Goal: Navigation & Orientation: Find specific page/section

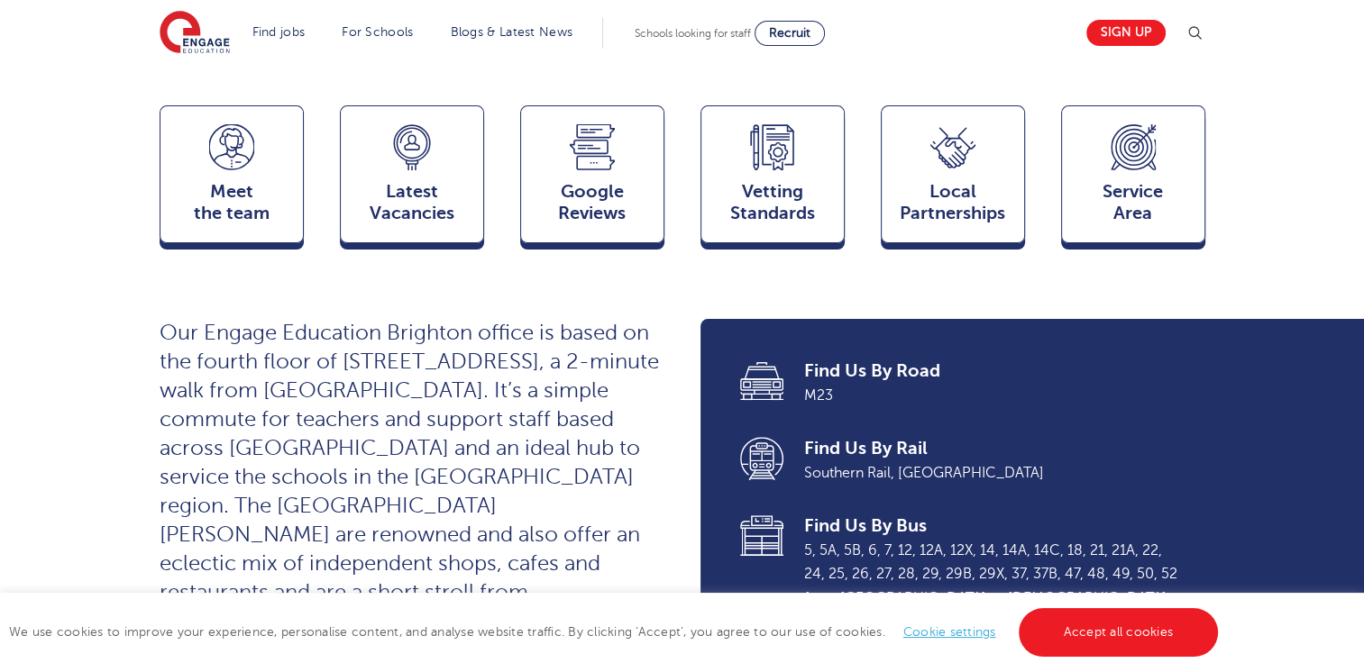
scroll to position [480, 0]
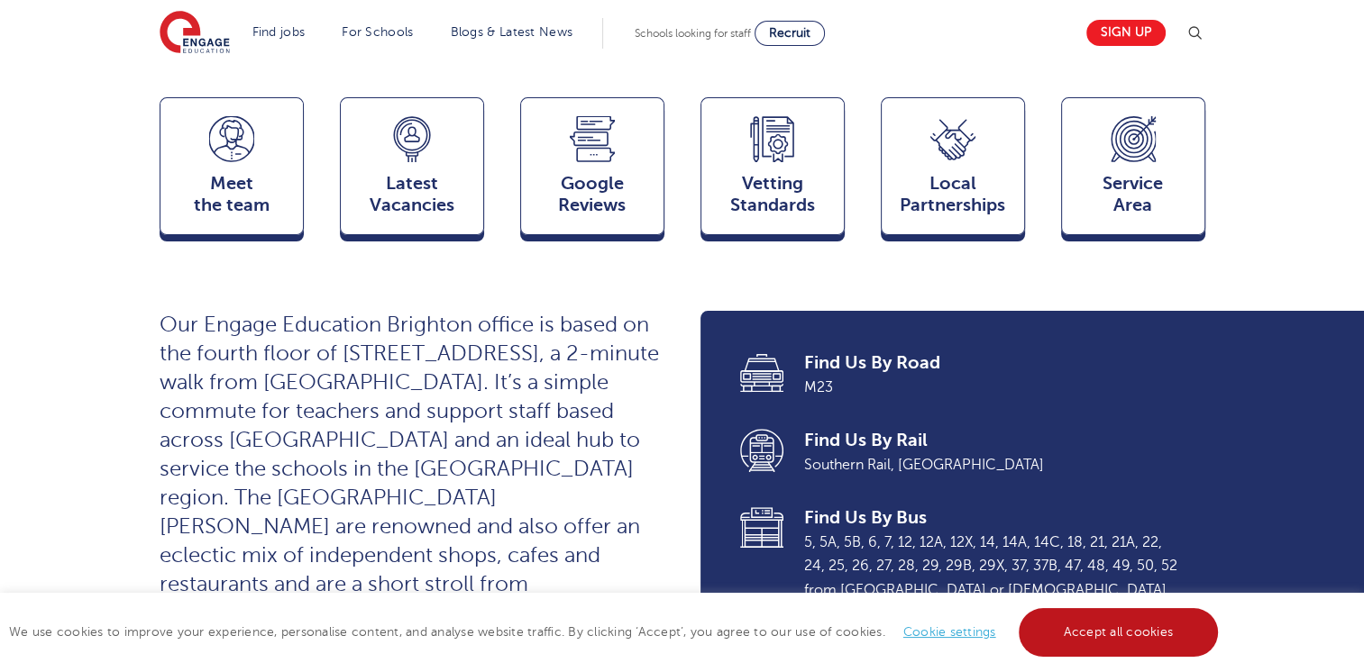
click at [1123, 618] on link "Accept all cookies" at bounding box center [1119, 632] width 200 height 49
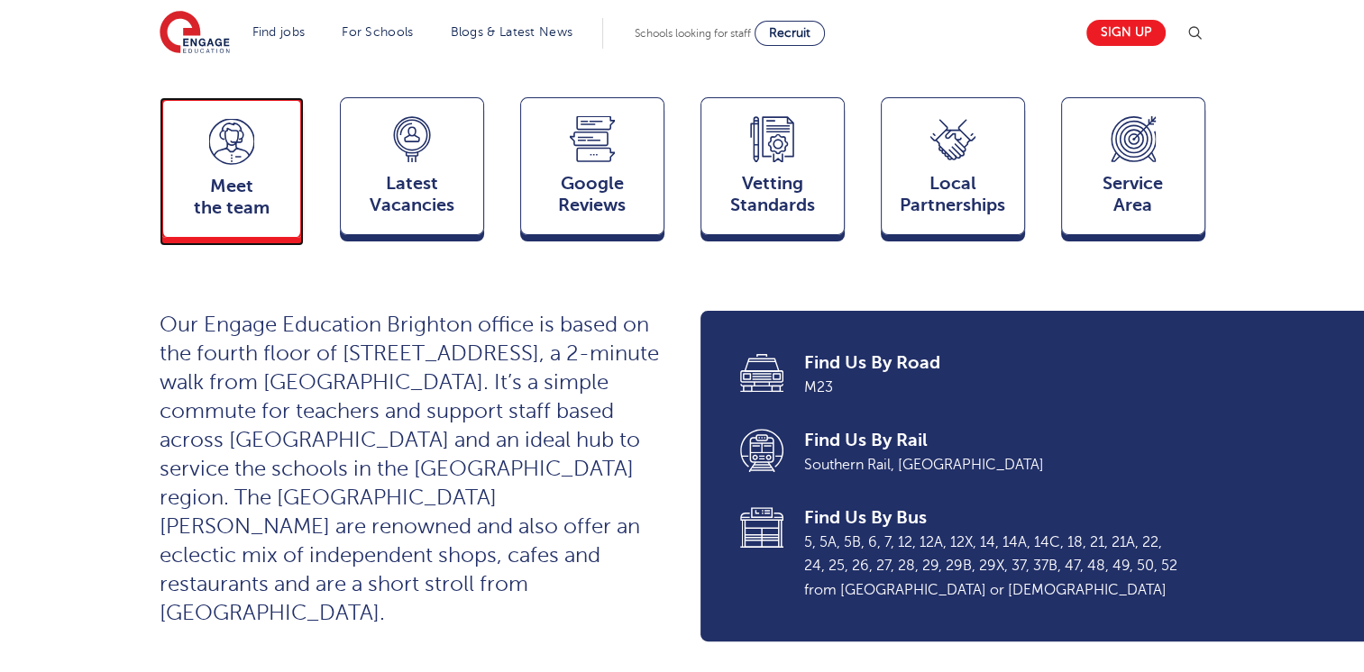
click at [237, 132] on div "Meet the team Team" at bounding box center [232, 167] width 144 height 141
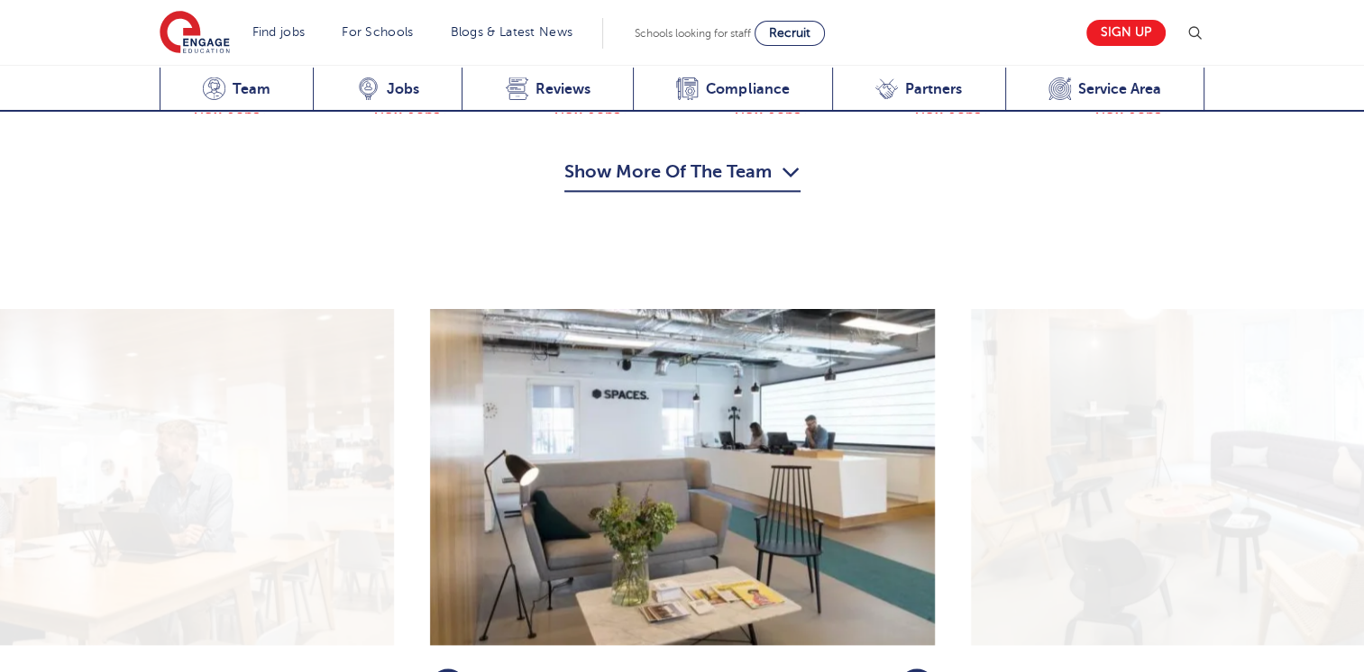
scroll to position [2227, 0]
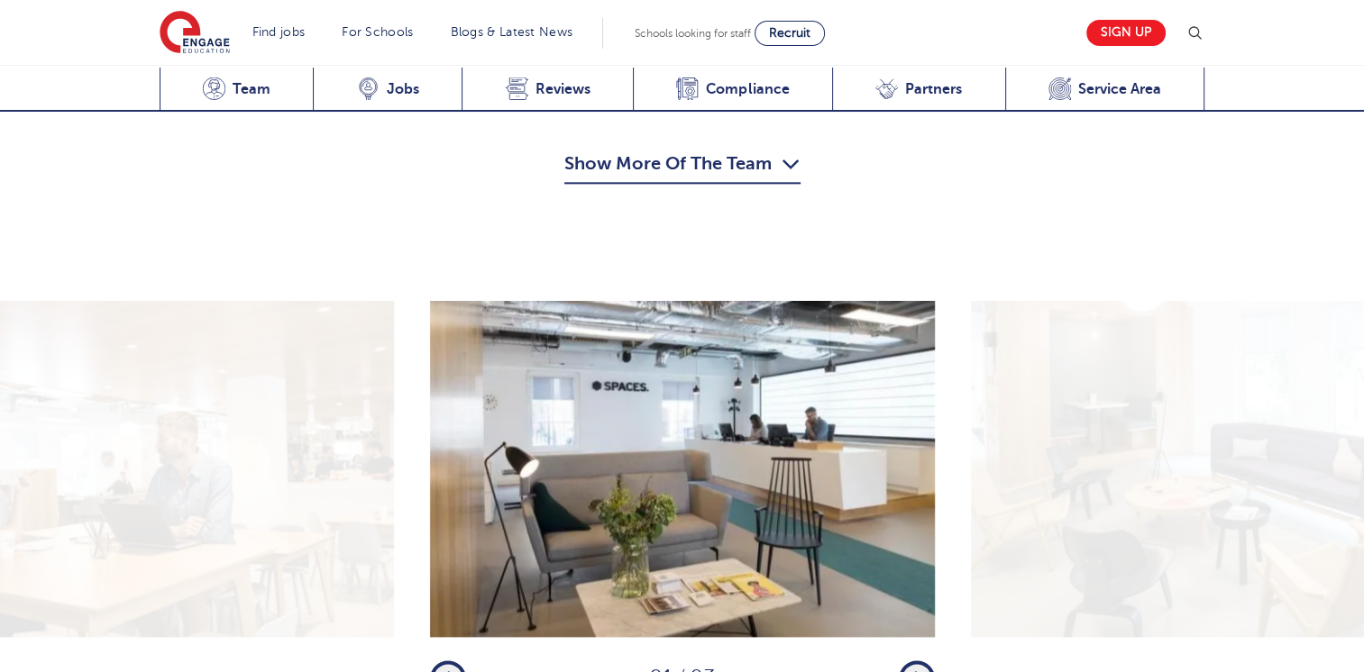
click at [919, 671] on icon "button" at bounding box center [916, 679] width 14 height 16
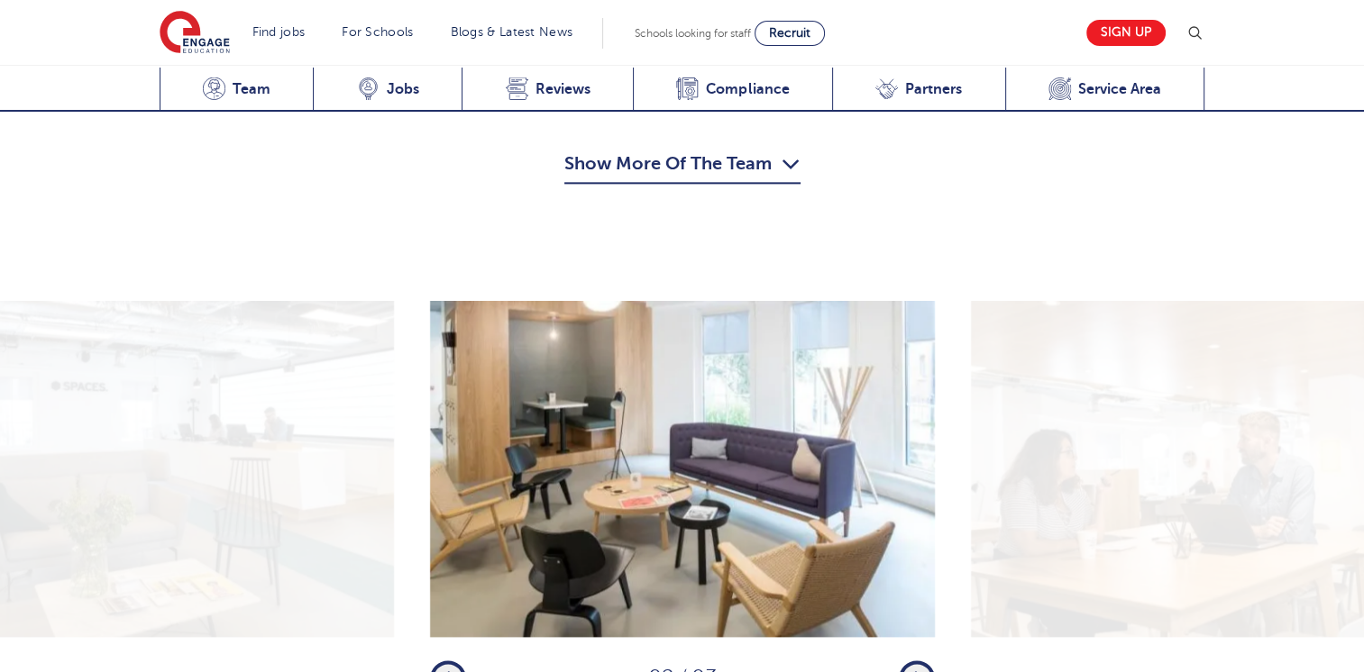
click at [919, 671] on icon "button" at bounding box center [916, 679] width 14 height 16
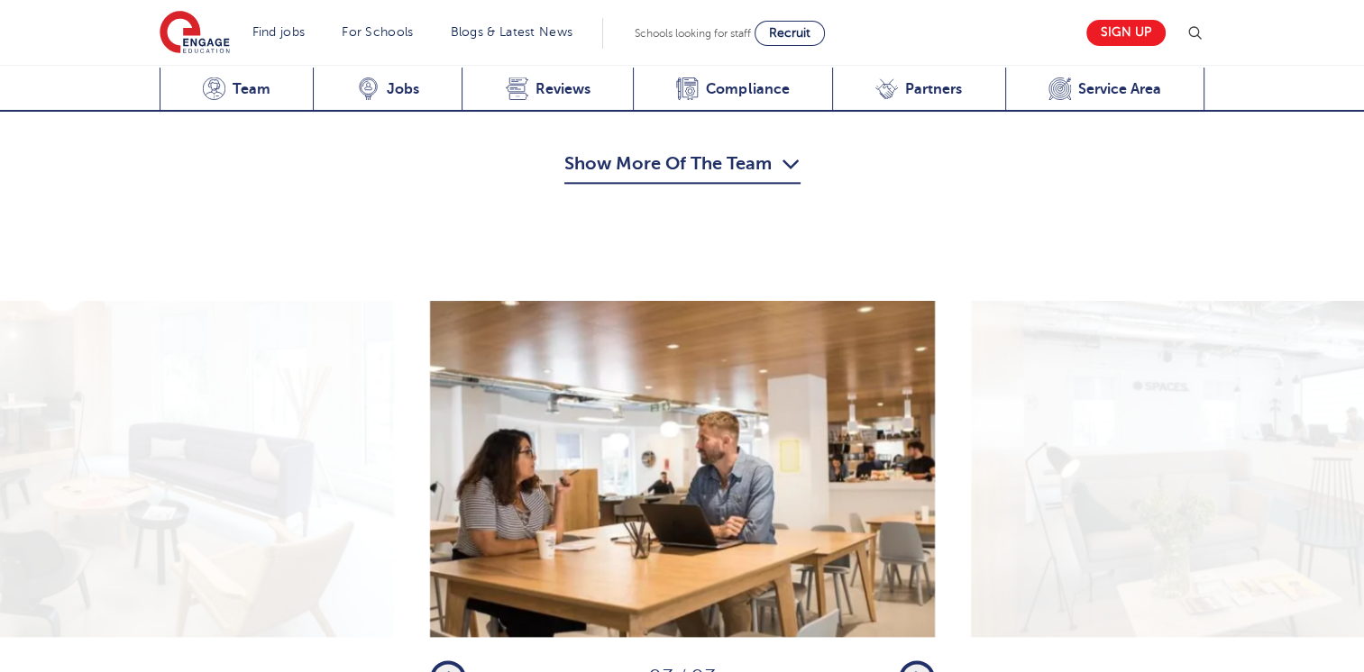
click at [919, 671] on icon "button" at bounding box center [916, 679] width 14 height 16
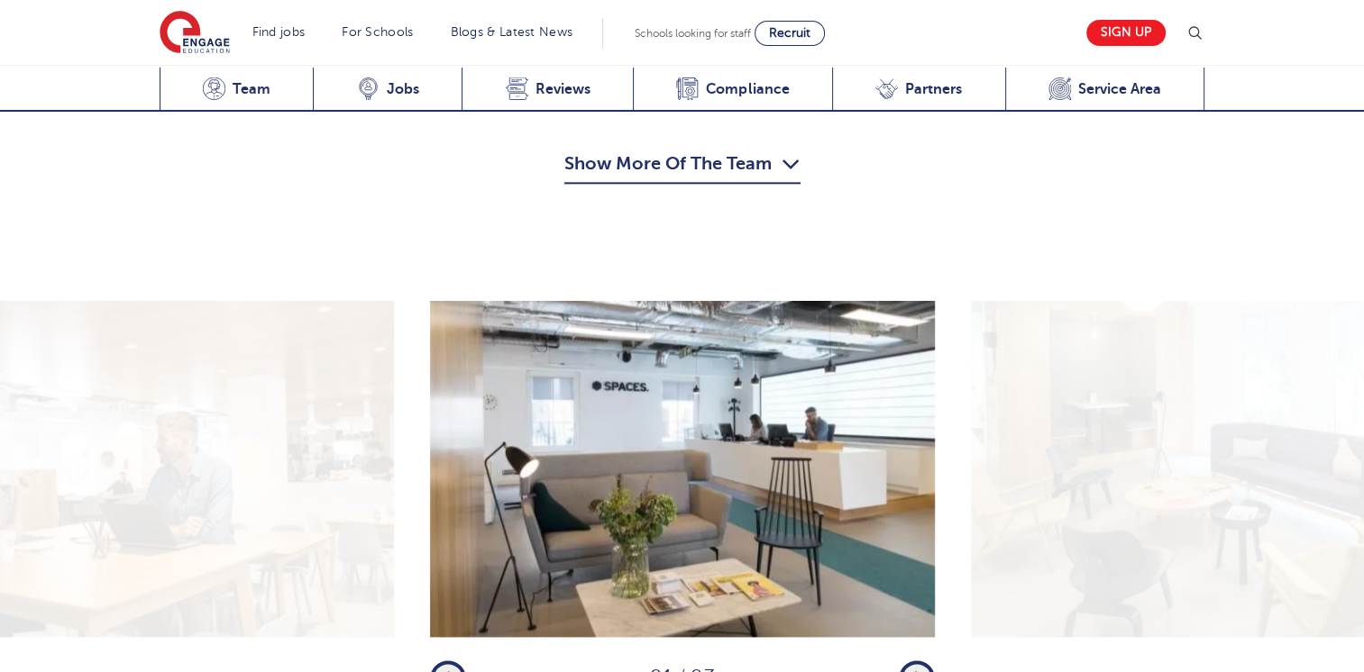
click at [919, 671] on icon "button" at bounding box center [916, 679] width 14 height 16
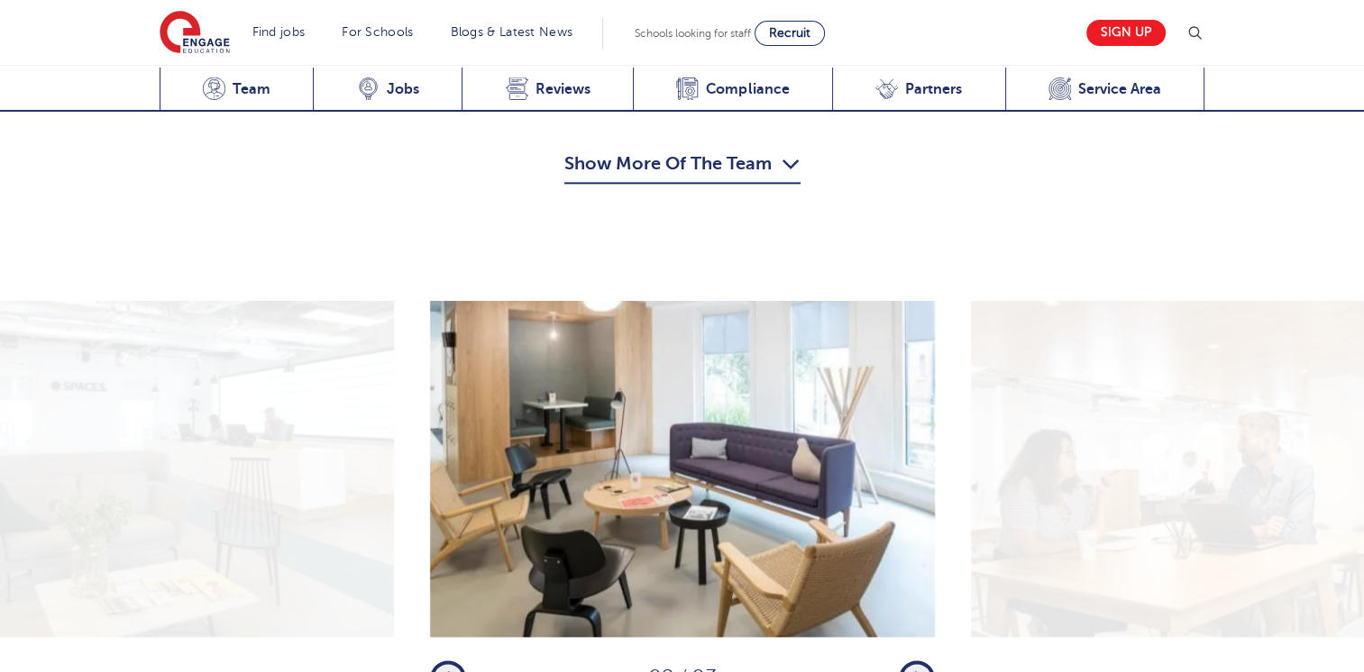
click at [919, 671] on icon "button" at bounding box center [916, 679] width 14 height 16
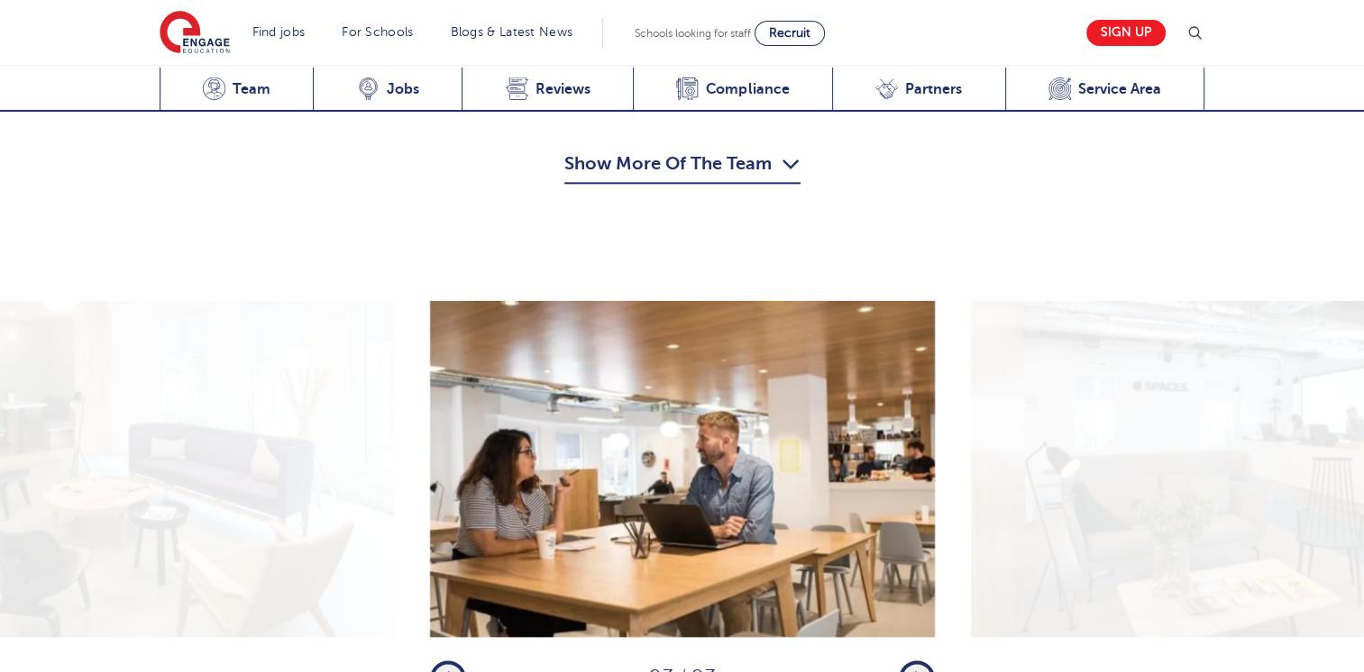
click at [919, 671] on icon "button" at bounding box center [916, 679] width 14 height 16
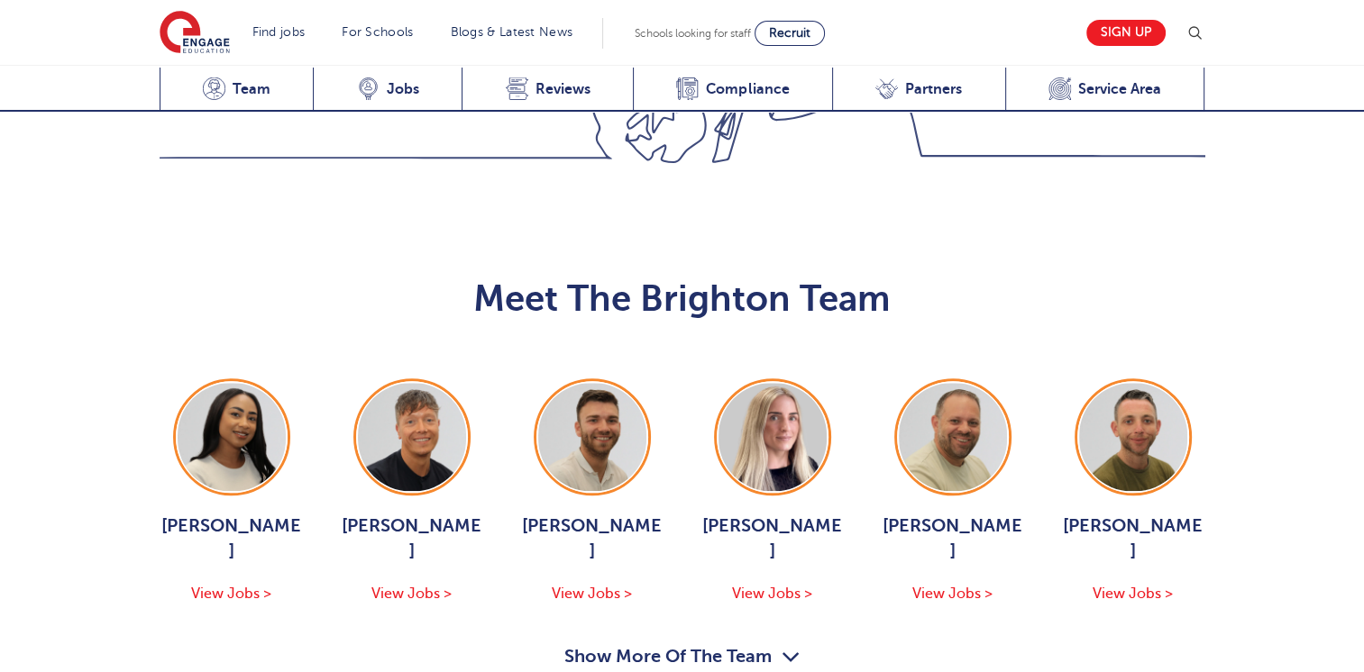
scroll to position [1662, 0]
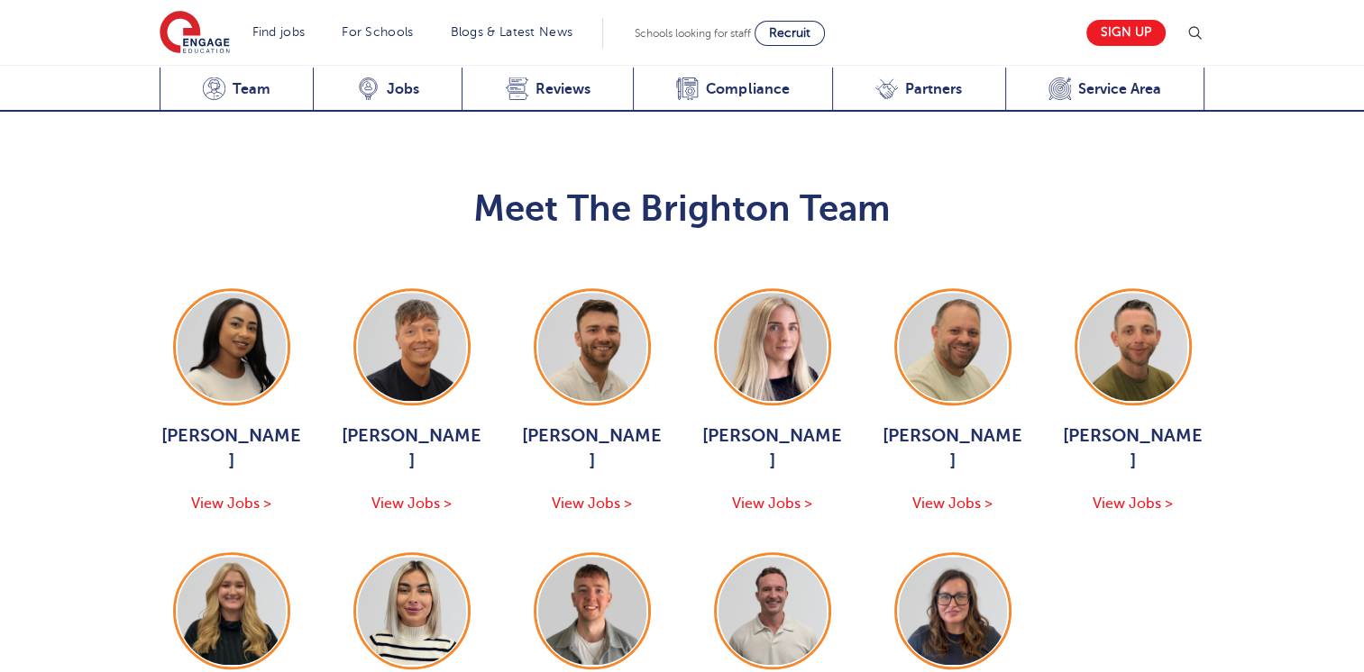
scroll to position [1815, 0]
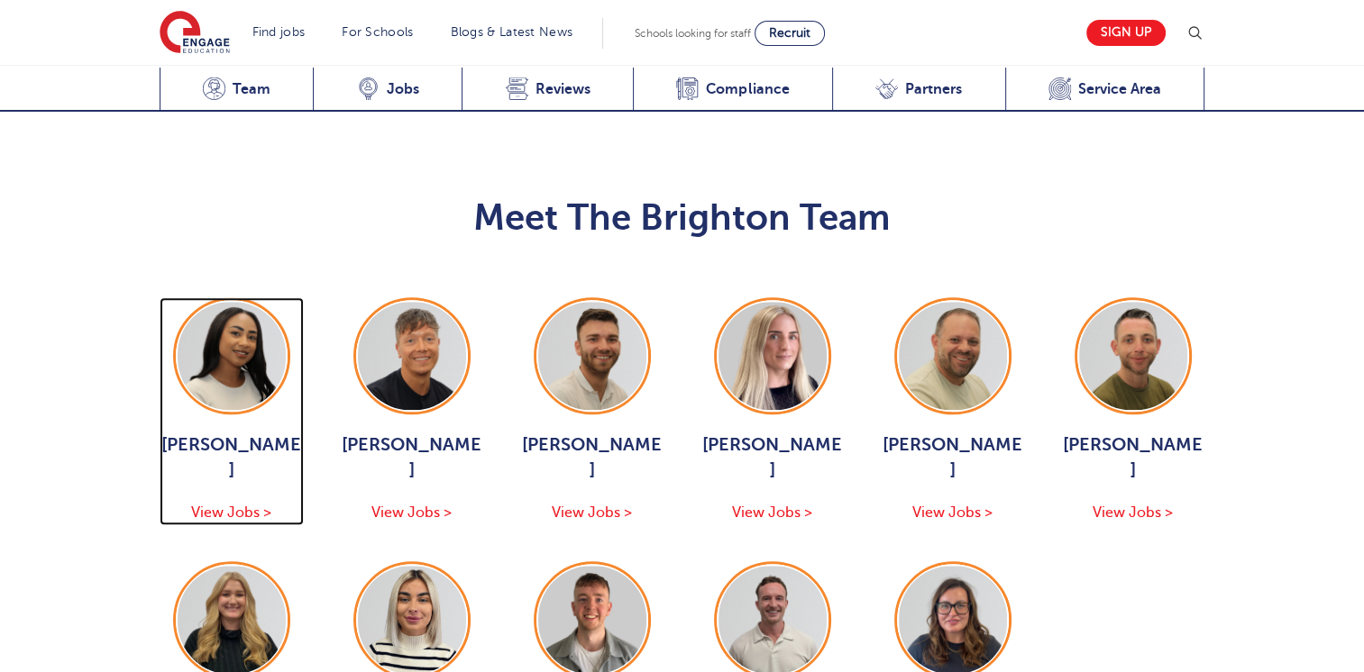
click at [233, 302] on img at bounding box center [232, 356] width 108 height 108
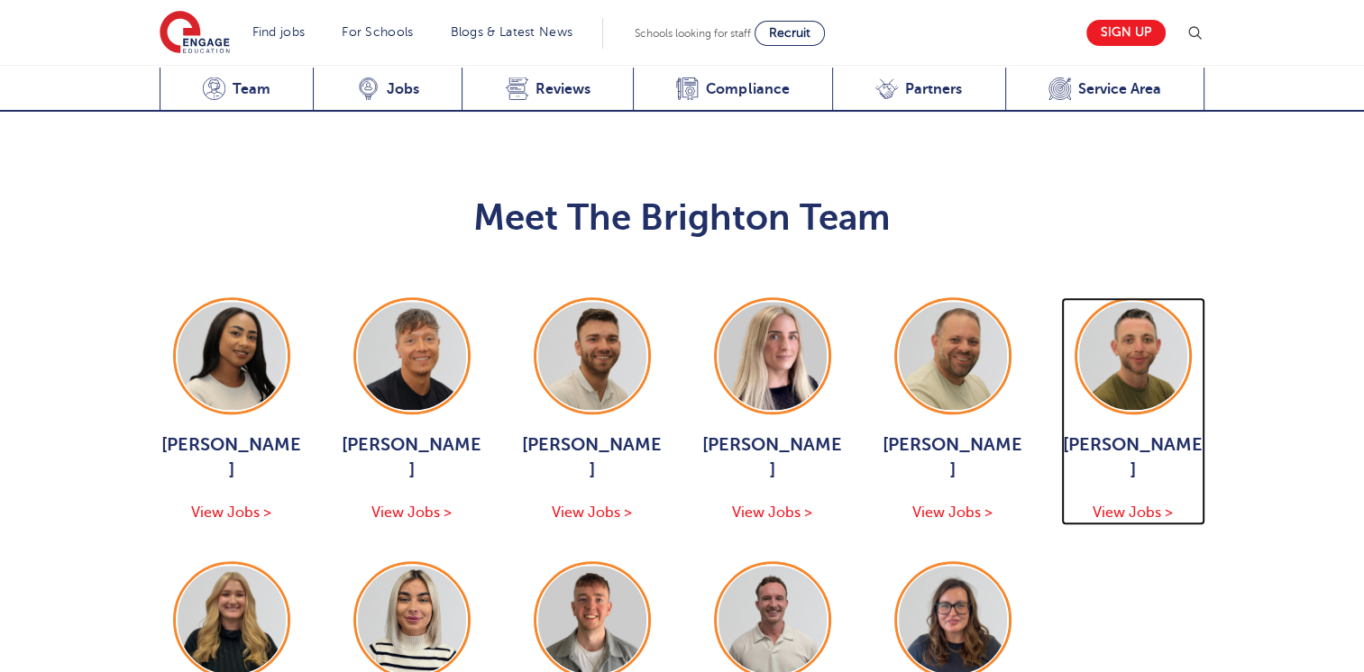
click at [1126, 302] on img at bounding box center [1133, 356] width 108 height 108
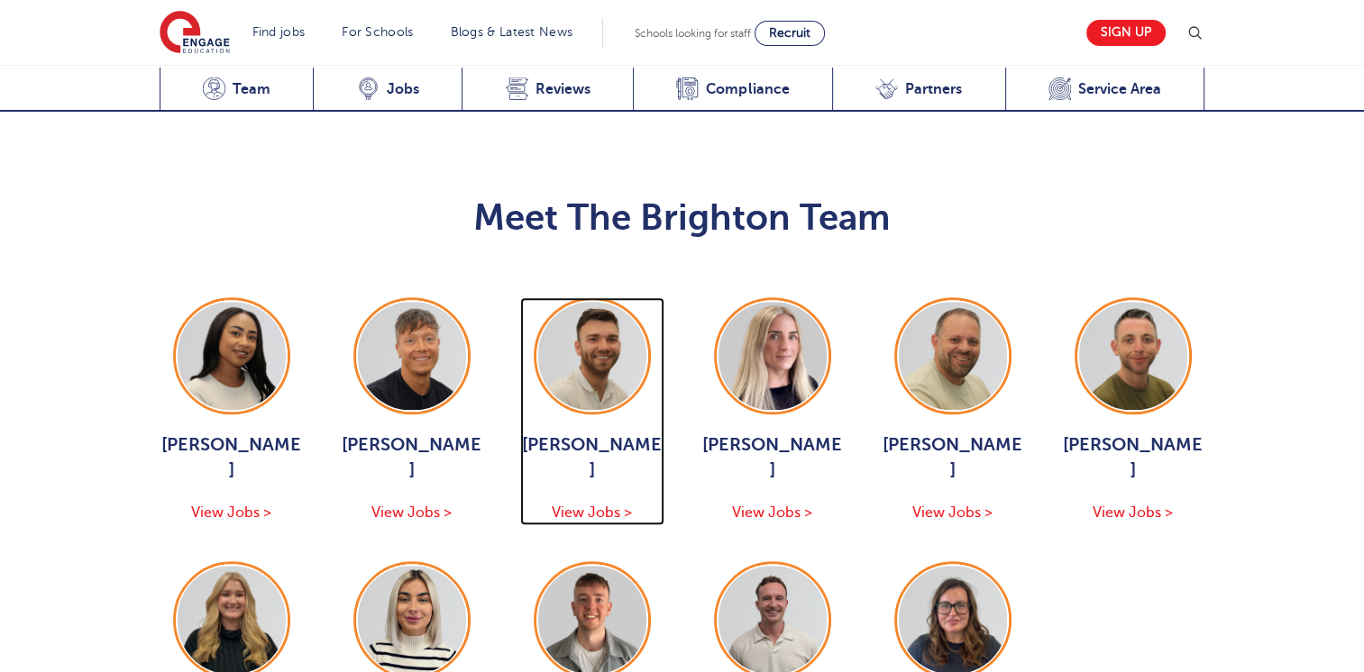
click at [566, 302] on img at bounding box center [592, 356] width 108 height 108
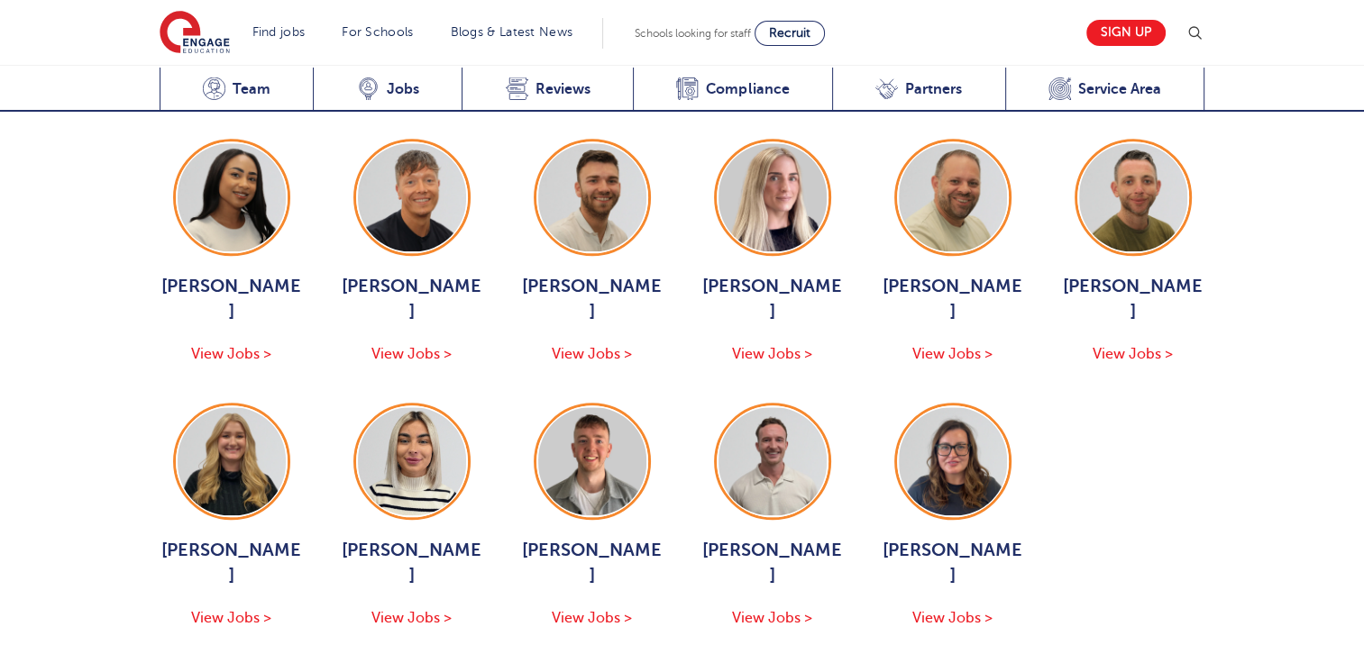
scroll to position [1902, 0]
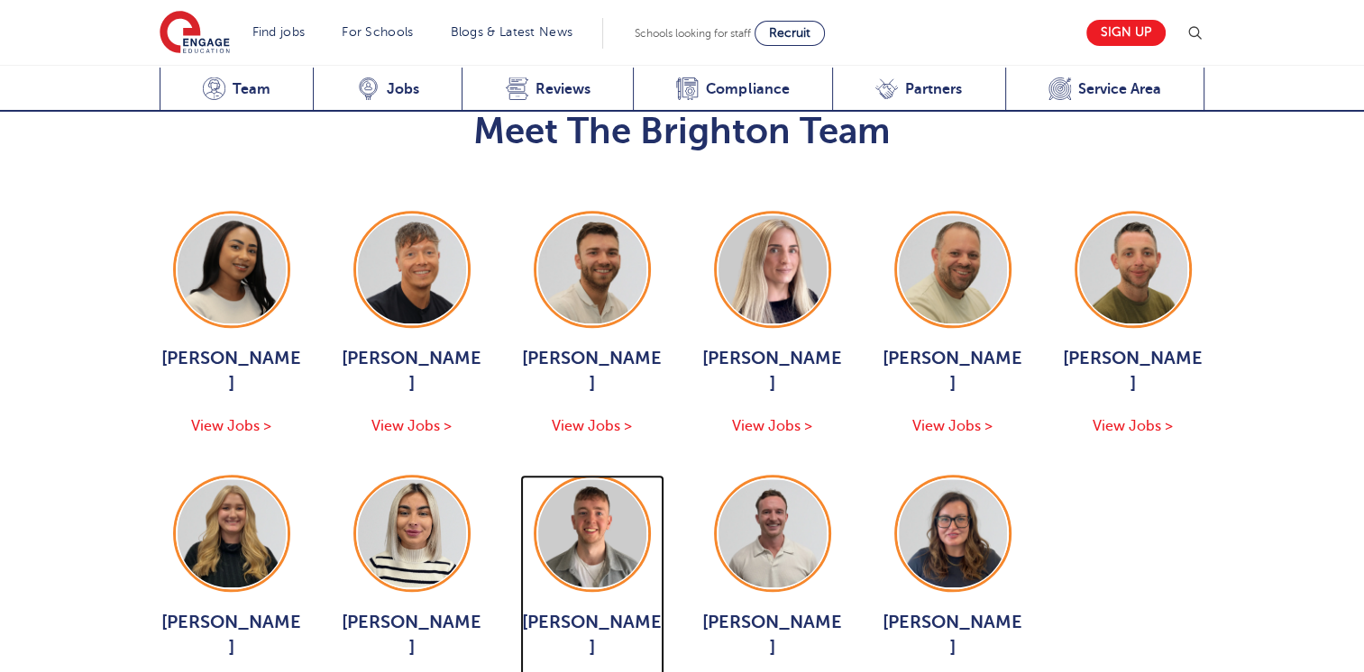
click at [592, 480] on img at bounding box center [592, 534] width 108 height 108
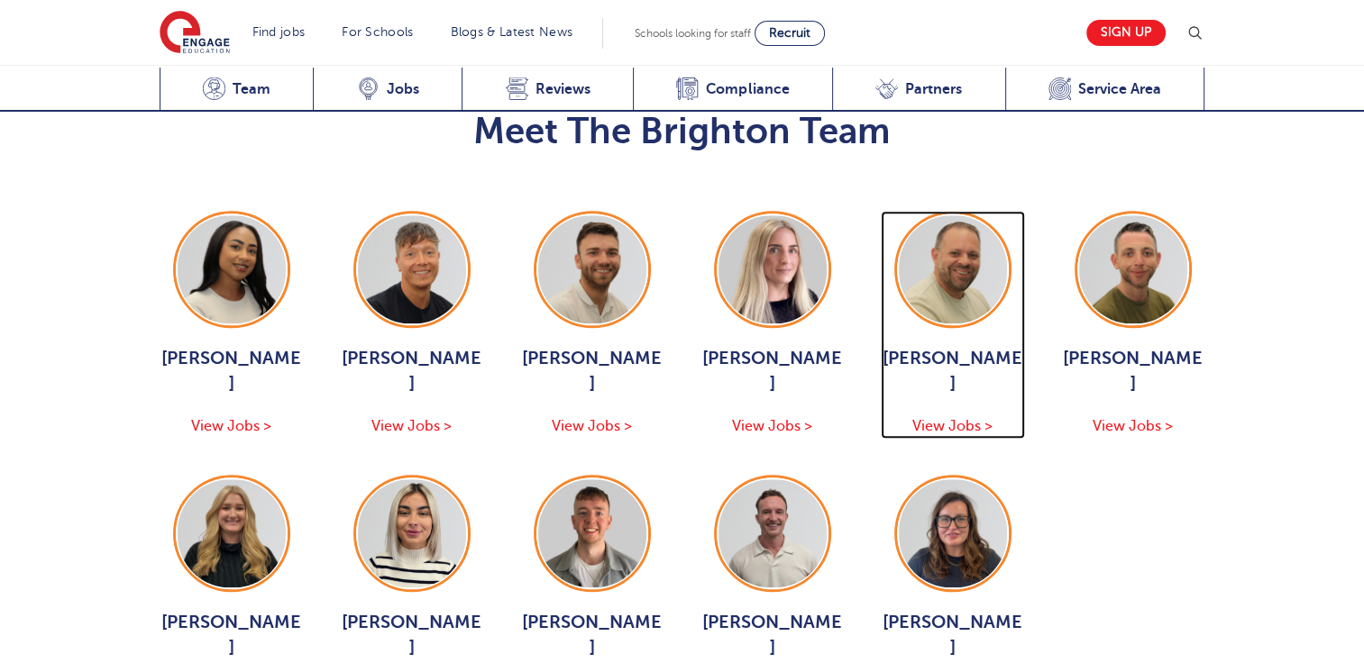
click at [948, 346] on span "Paul Tricker" at bounding box center [953, 371] width 144 height 50
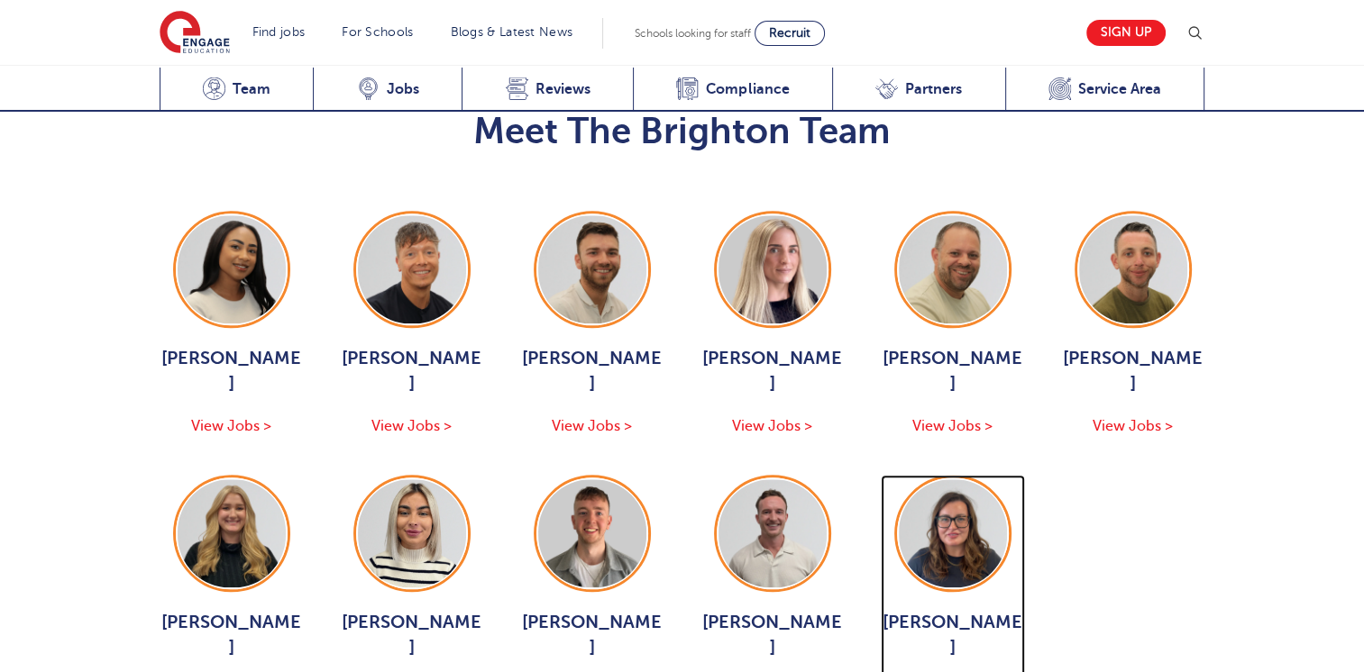
click at [953, 610] on span "Amy Morris" at bounding box center [953, 635] width 144 height 50
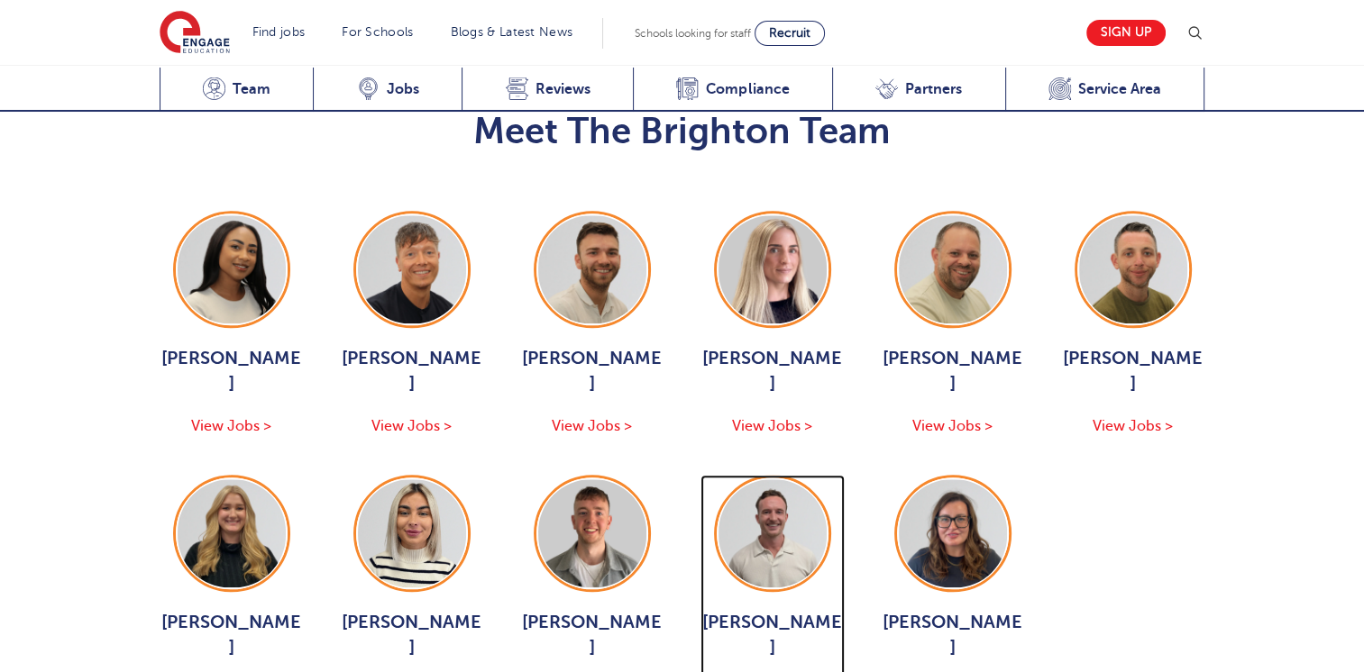
click at [777, 610] on span "Will Taylor" at bounding box center [772, 635] width 144 height 50
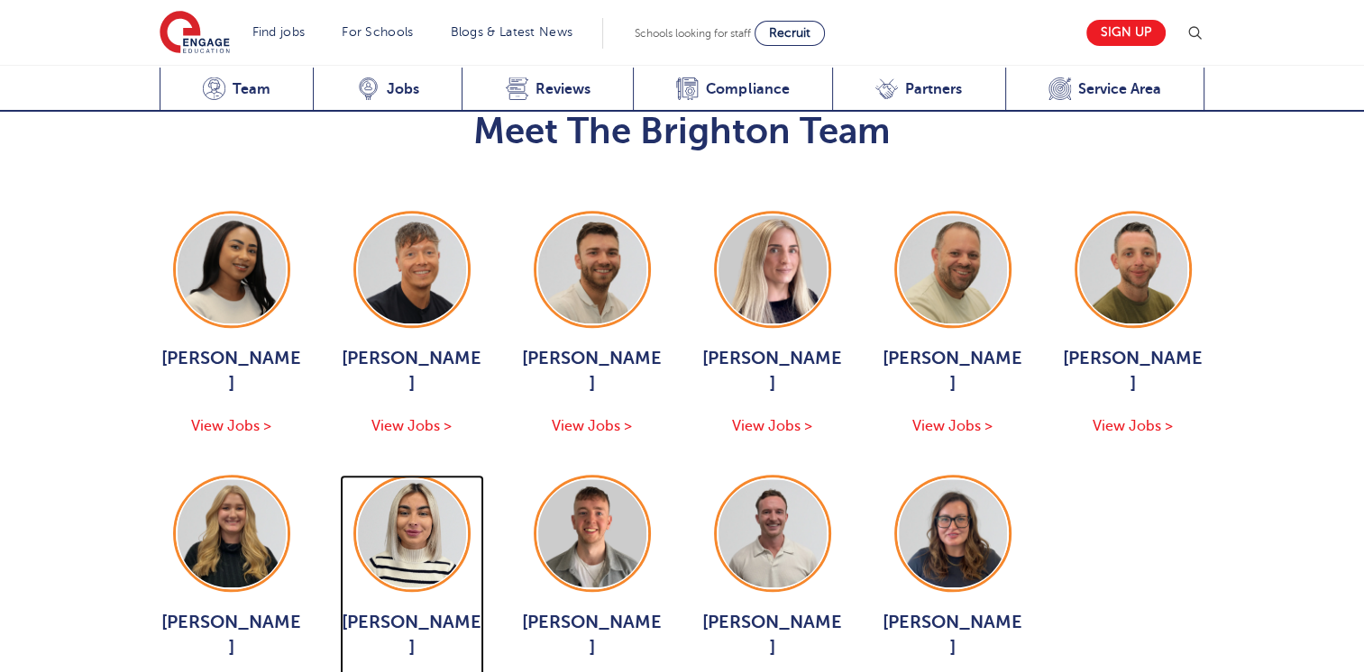
click at [412, 610] on span "Emma Scott" at bounding box center [412, 635] width 144 height 50
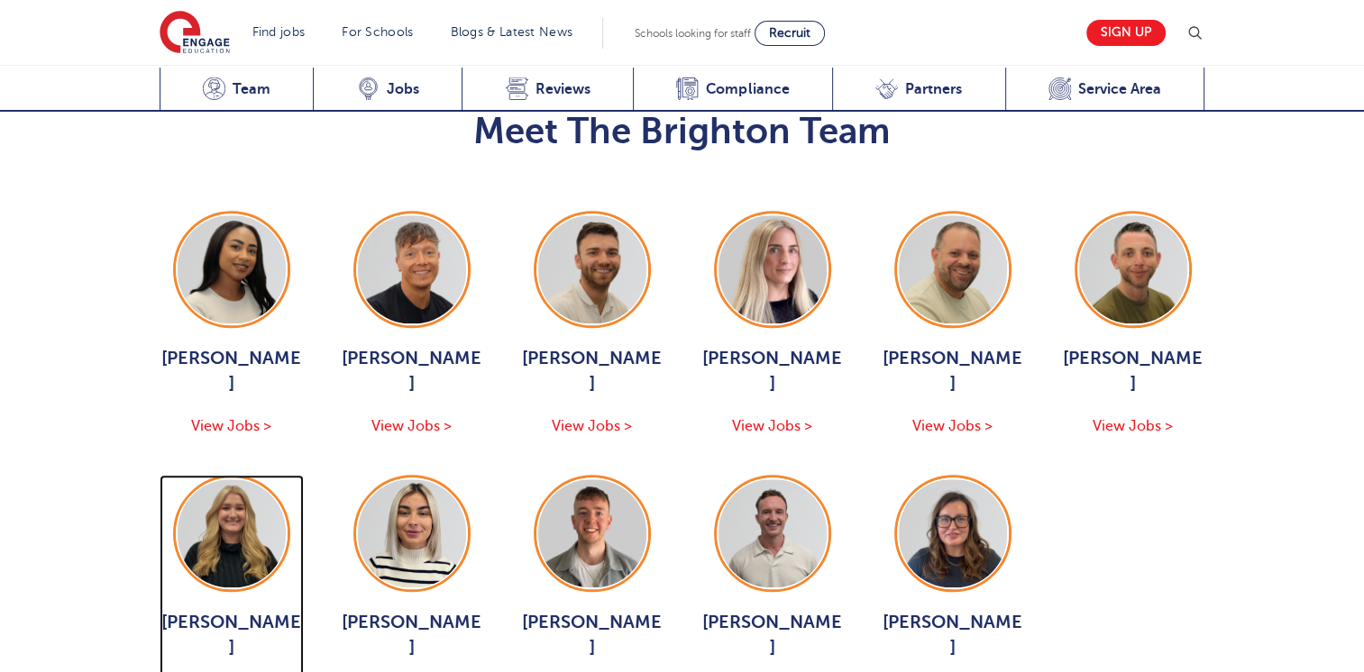
click at [220, 610] on span "Gemma White" at bounding box center [232, 635] width 144 height 50
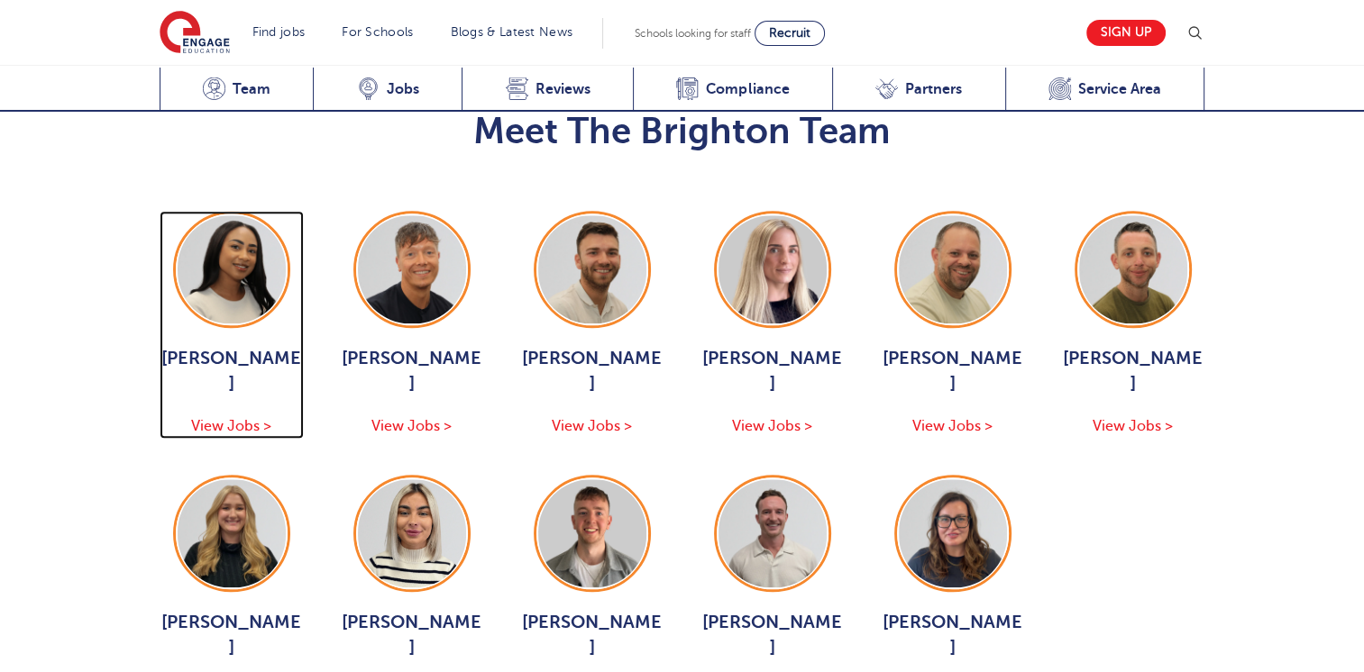
click at [240, 346] on span "Mia Menson" at bounding box center [232, 371] width 144 height 50
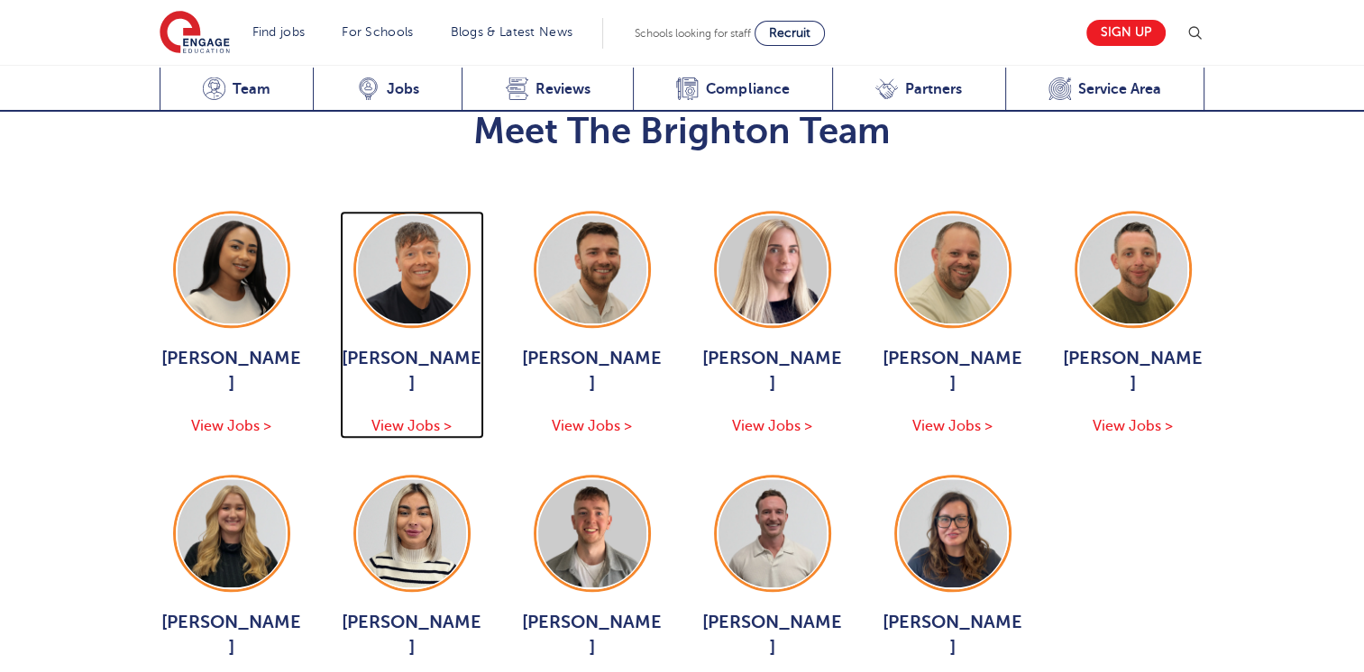
click at [429, 346] on span "[PERSON_NAME]" at bounding box center [412, 371] width 144 height 50
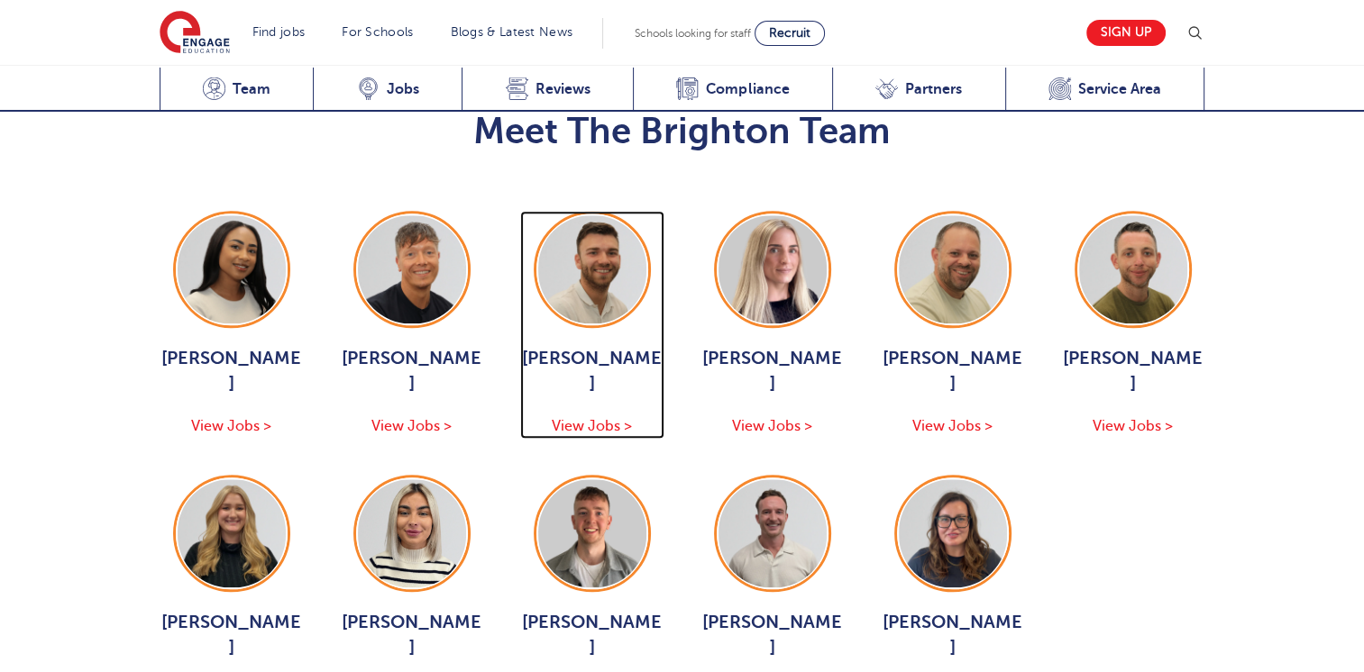
click at [602, 346] on span "Josh Hausdoerfer" at bounding box center [592, 371] width 144 height 50
click at [586, 346] on span "Josh Hausdoerfer" at bounding box center [592, 371] width 144 height 50
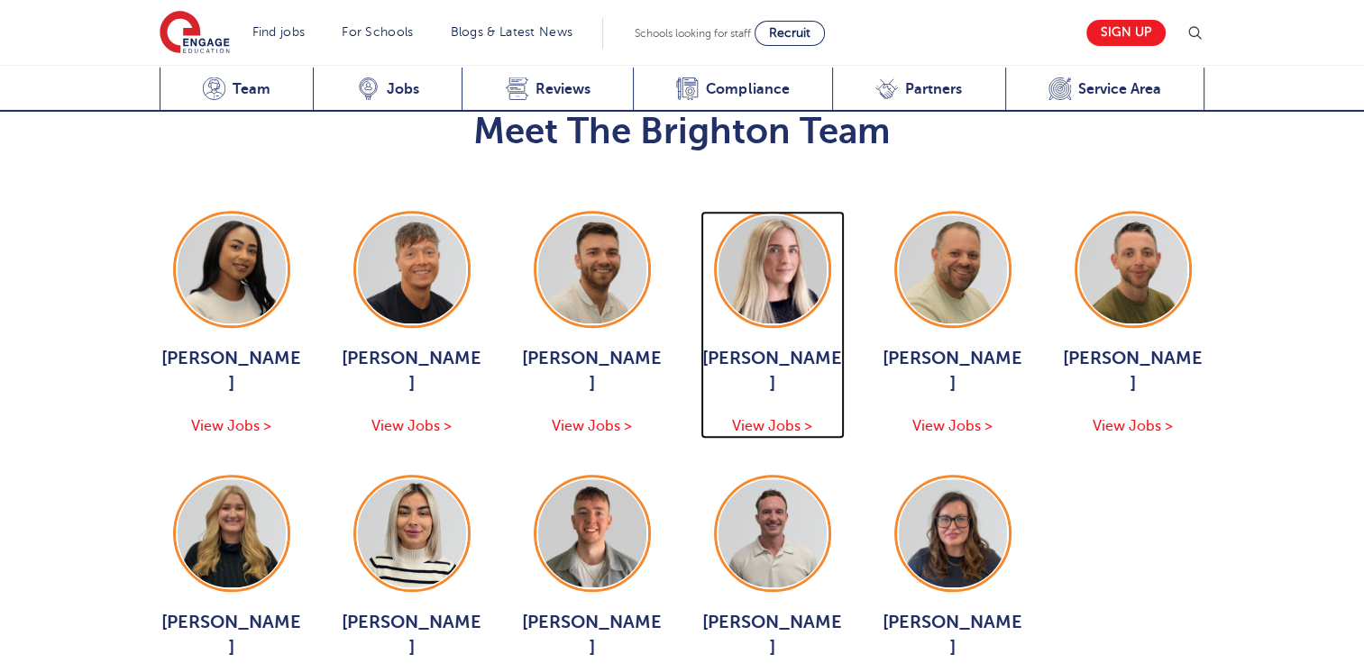
click at [763, 346] on span "Megan Parsons" at bounding box center [772, 371] width 144 height 50
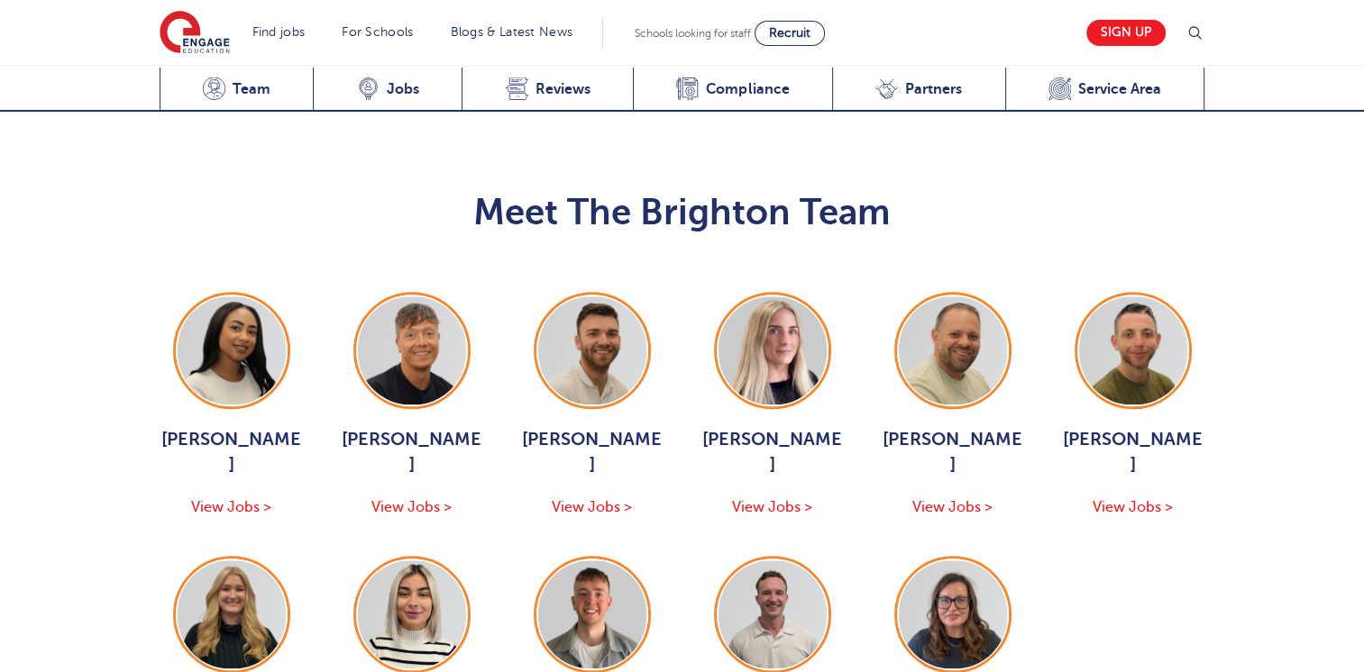
scroll to position [1813, 0]
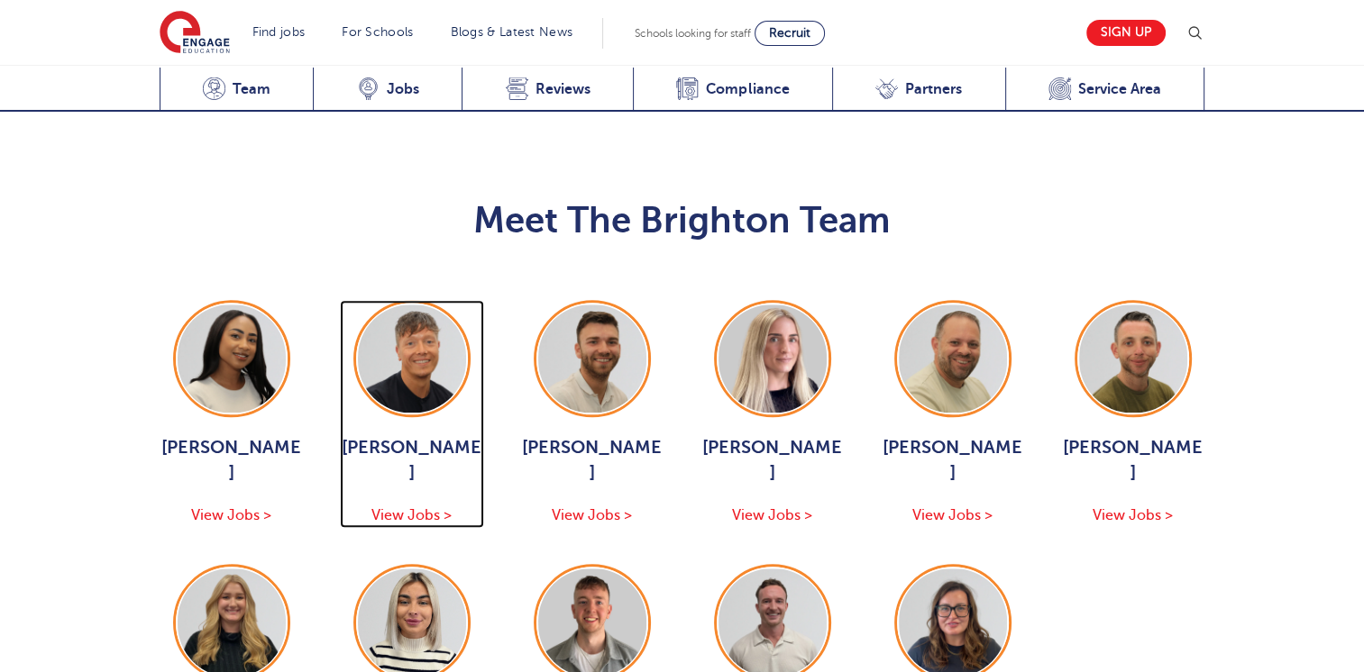
click at [415, 305] on img at bounding box center [412, 359] width 108 height 108
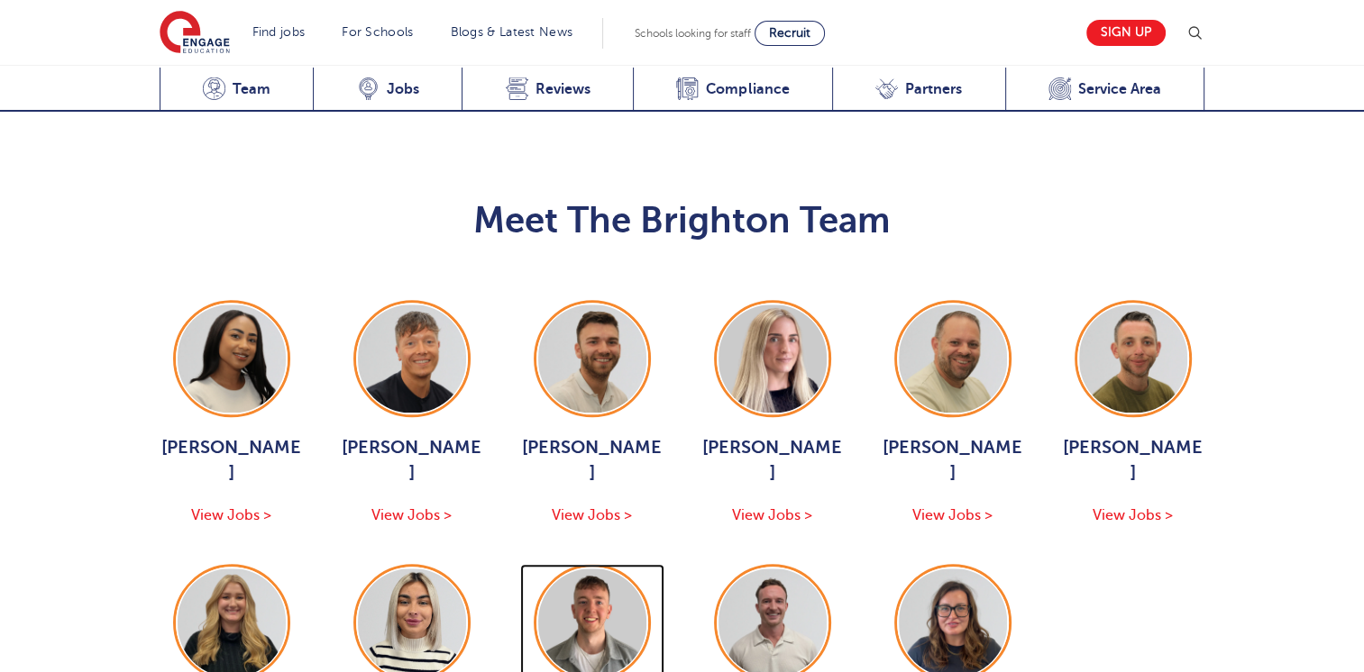
click at [588, 569] on img at bounding box center [592, 623] width 108 height 108
